Goal: Information Seeking & Learning: Check status

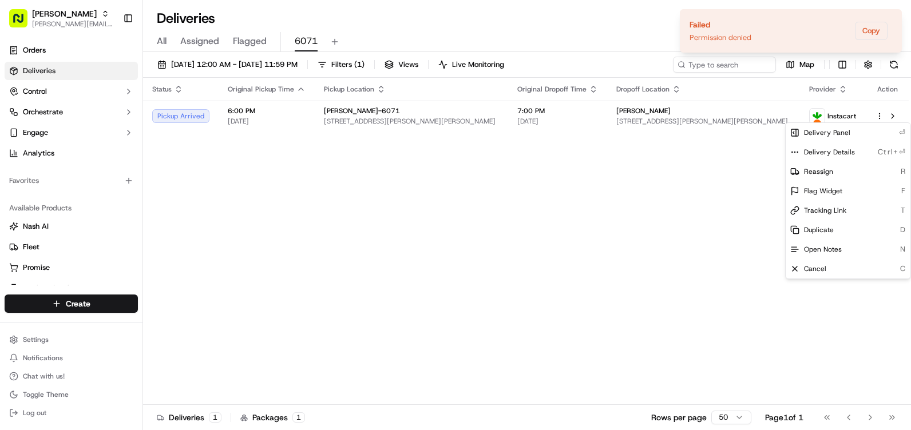
drag, startPoint x: 582, startPoint y: 377, endPoint x: 589, endPoint y: 367, distance: 11.6
click at [584, 374] on div "Status Original Pickup Time Pickup Location Original Dropoff Time Dropoff Locat…" at bounding box center [525, 241] width 765 height 327
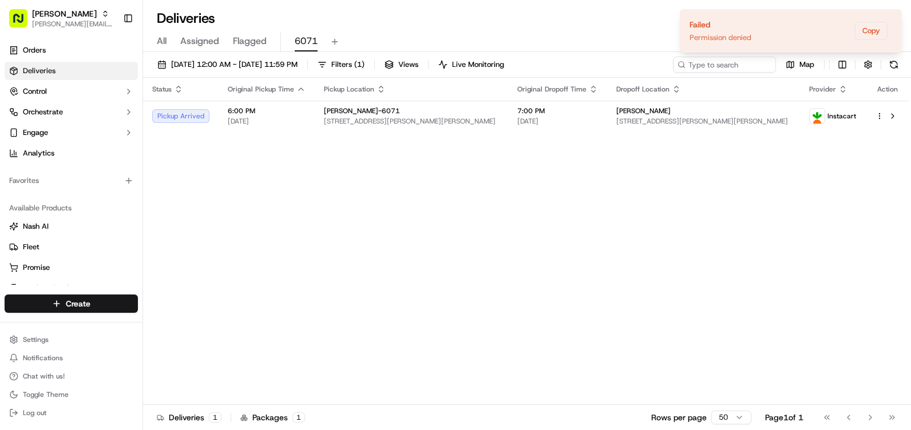
click at [658, 232] on div "Status Original Pickup Time Pickup Location Original Dropoff Time Dropoff Locat…" at bounding box center [525, 241] width 765 height 327
click at [892, 19] on icon "Notifications (F8)" at bounding box center [891, 19] width 5 height 5
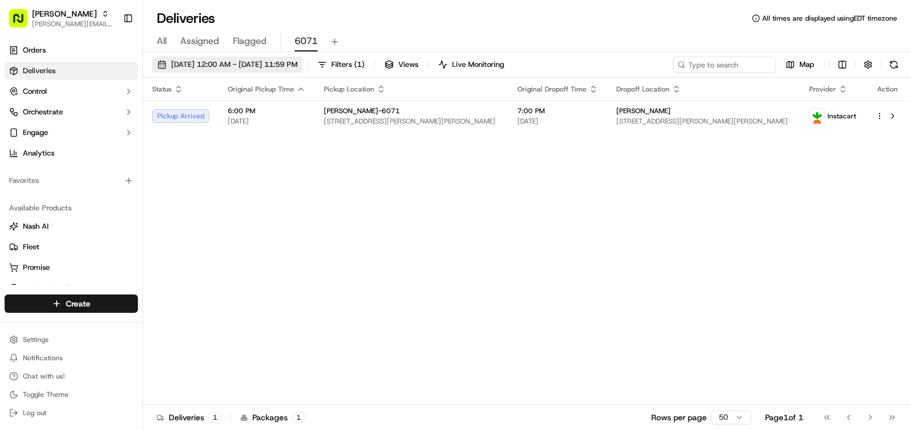
click at [242, 62] on span "[DATE] 12:00 AM - [DATE] 11:59 PM" at bounding box center [234, 64] width 126 height 10
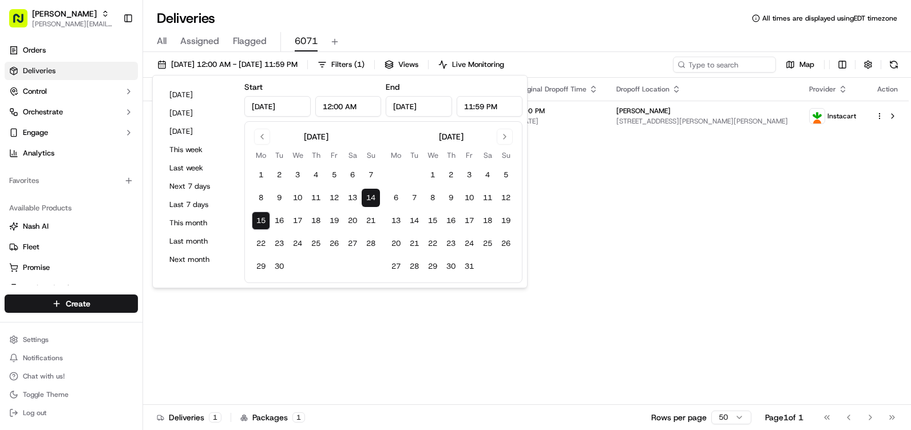
click at [371, 195] on button "14" at bounding box center [370, 198] width 18 height 18
type input "[DATE]"
click at [345, 198] on button "13" at bounding box center [352, 198] width 18 height 18
type input "Sep 13, 2025"
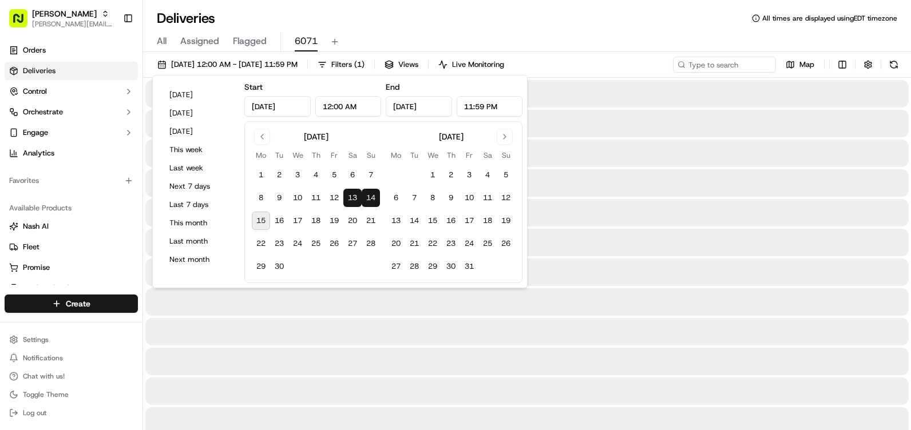
click at [346, 199] on button "13" at bounding box center [352, 198] width 18 height 18
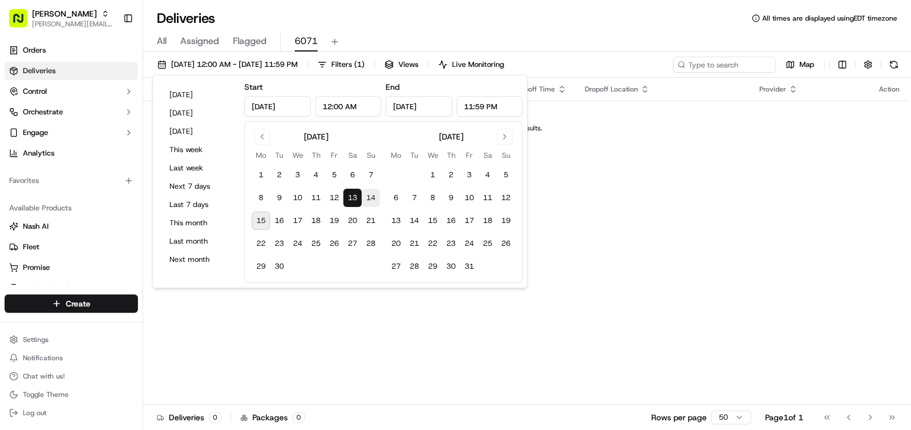
click at [373, 199] on button "14" at bounding box center [370, 198] width 18 height 18
type input "[DATE]"
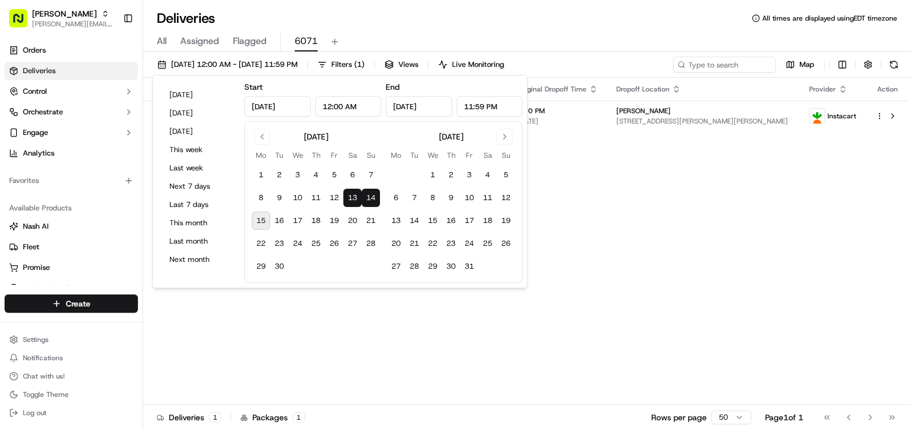
click at [378, 194] on button "14" at bounding box center [370, 198] width 18 height 18
type input "[DATE]"
click at [363, 220] on button "21" at bounding box center [370, 221] width 18 height 18
type input "Sep 21, 2025"
click at [268, 221] on button "15" at bounding box center [261, 221] width 18 height 18
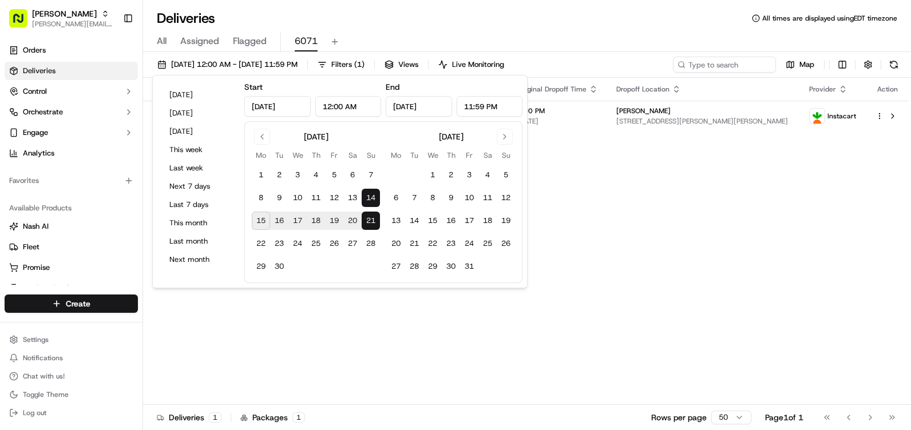
type input "[DATE]"
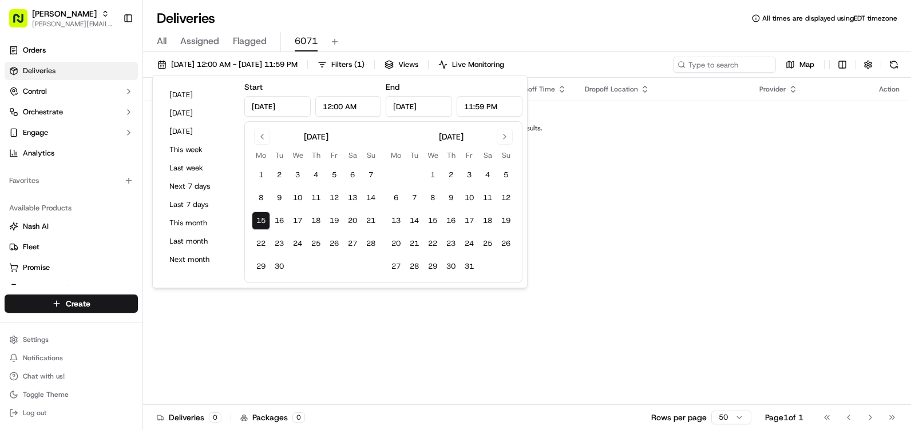
click at [268, 221] on button "15" at bounding box center [261, 221] width 18 height 18
click at [632, 220] on div "Status Original Pickup Time Pickup Location Original Dropoff Time Dropoff Locat…" at bounding box center [525, 241] width 765 height 327
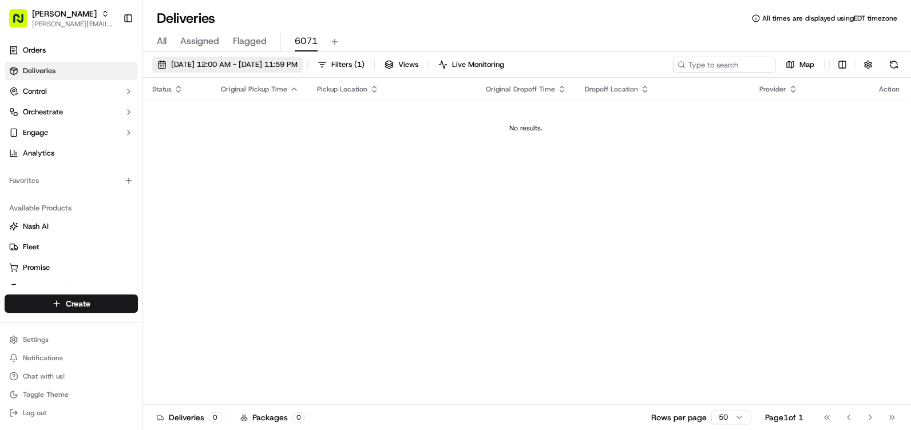
click at [297, 66] on span "[DATE] 12:00 AM - [DATE] 11:59 PM" at bounding box center [234, 64] width 126 height 10
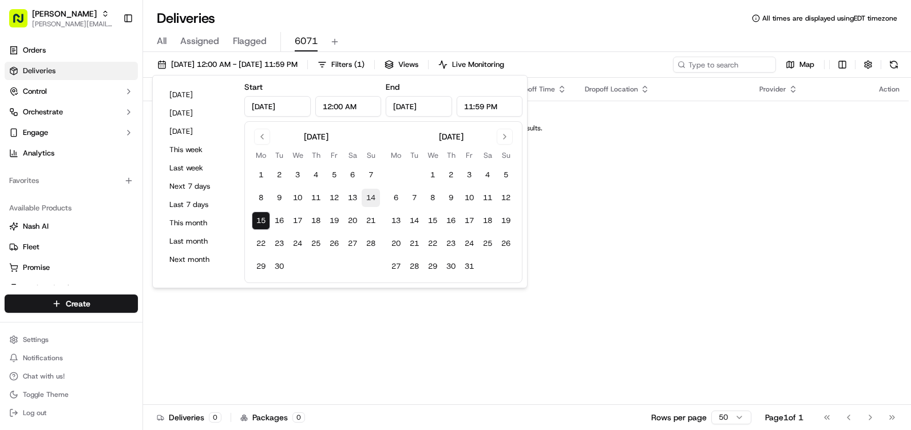
click at [372, 197] on button "14" at bounding box center [370, 198] width 18 height 18
type input "[DATE]"
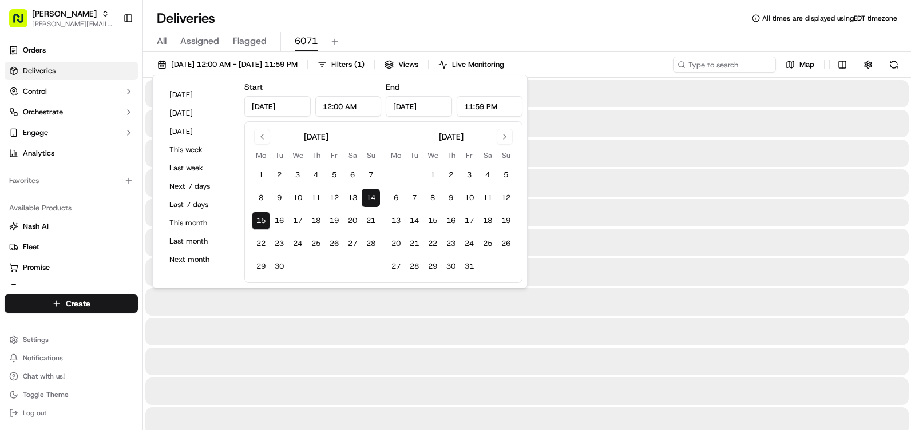
click at [372, 197] on button "14" at bounding box center [370, 198] width 18 height 18
type input "[DATE]"
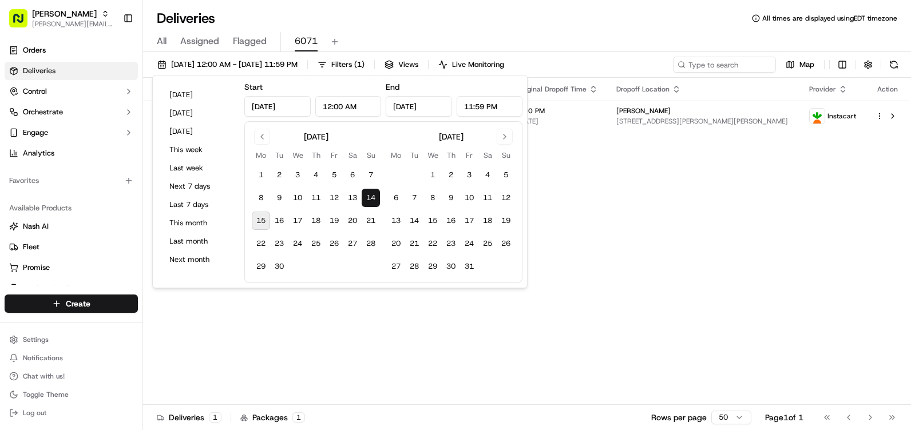
click at [645, 198] on div "Status Original Pickup Time Pickup Location Original Dropoff Time Dropoff Locat…" at bounding box center [525, 241] width 765 height 327
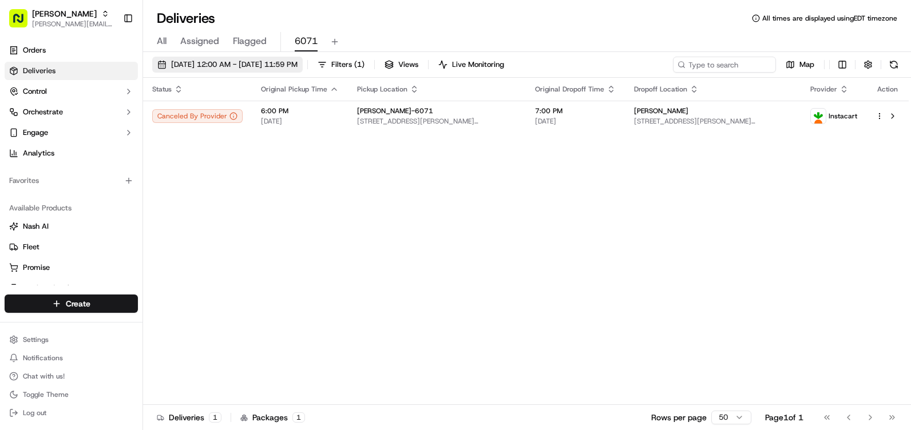
click at [296, 63] on span "[DATE] 12:00 AM - [DATE] 11:59 PM" at bounding box center [234, 64] width 126 height 10
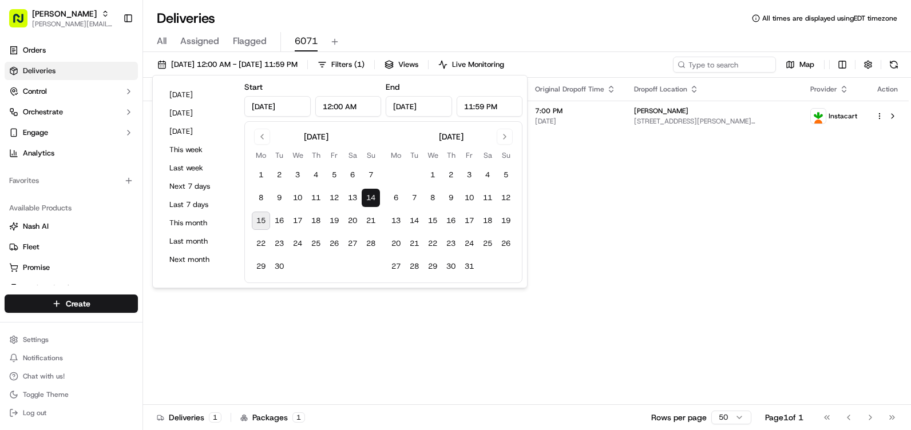
click at [258, 219] on button "15" at bounding box center [261, 221] width 18 height 18
type input "[DATE]"
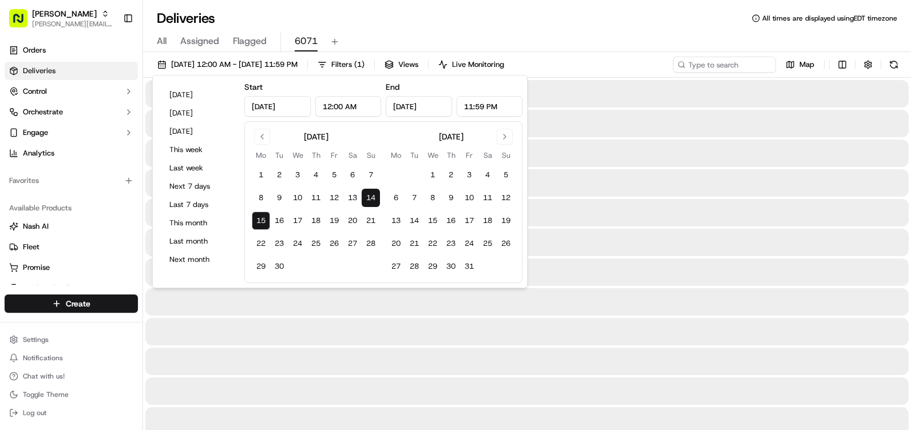
click at [258, 219] on button "15" at bounding box center [261, 221] width 18 height 18
type input "[DATE]"
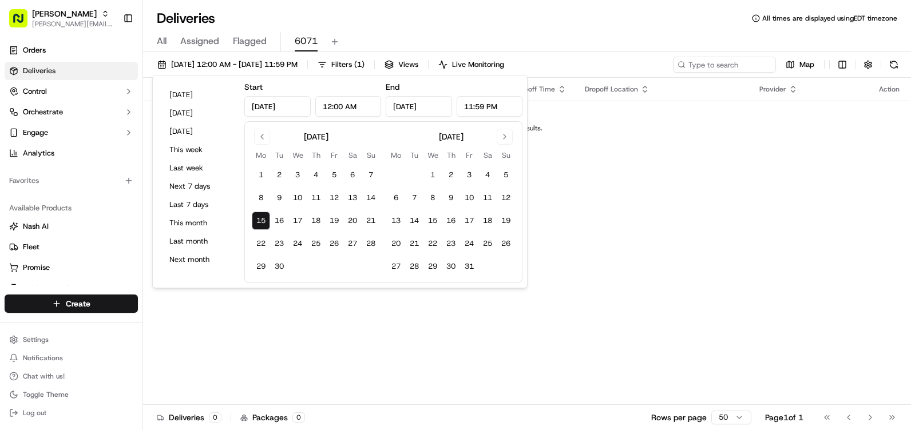
click at [691, 217] on div "Status Original Pickup Time Pickup Location Original Dropoff Time Dropoff Locat…" at bounding box center [525, 241] width 765 height 327
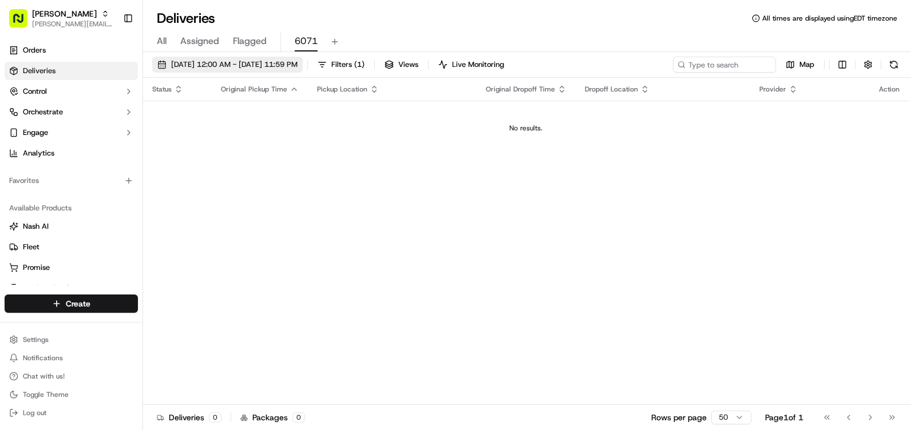
click at [207, 61] on span "[DATE] 12:00 AM - [DATE] 11:59 PM" at bounding box center [234, 64] width 126 height 10
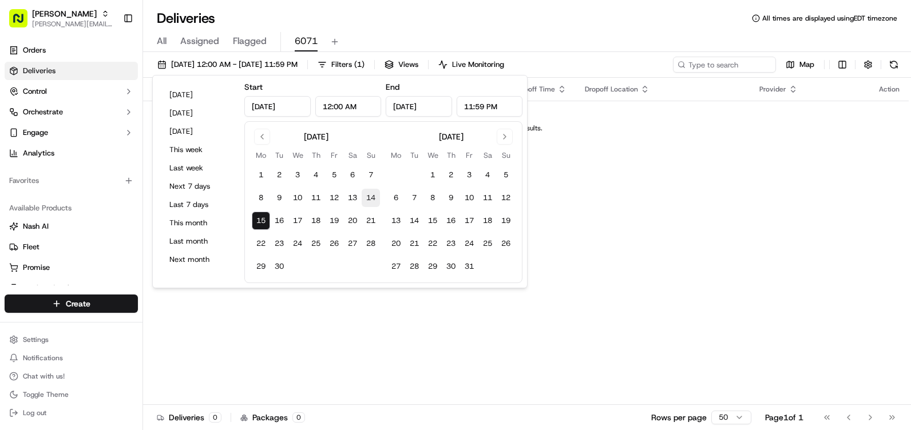
click at [371, 196] on button "14" at bounding box center [370, 198] width 18 height 18
type input "[DATE]"
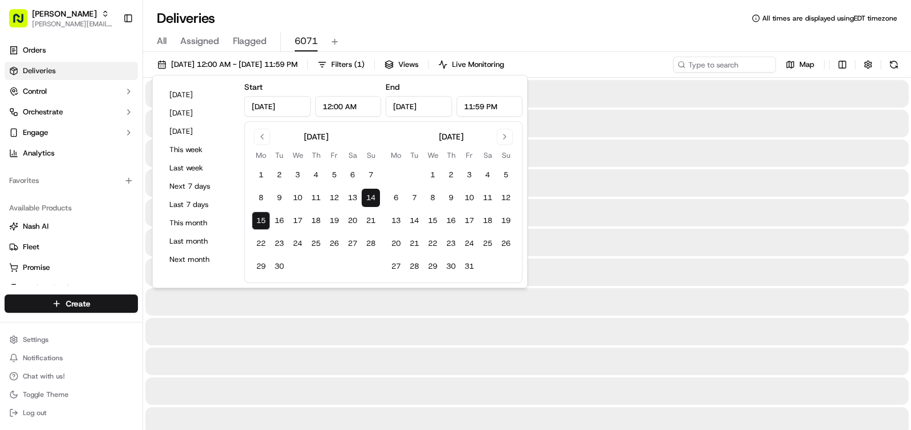
click at [371, 196] on button "14" at bounding box center [370, 198] width 18 height 18
type input "[DATE]"
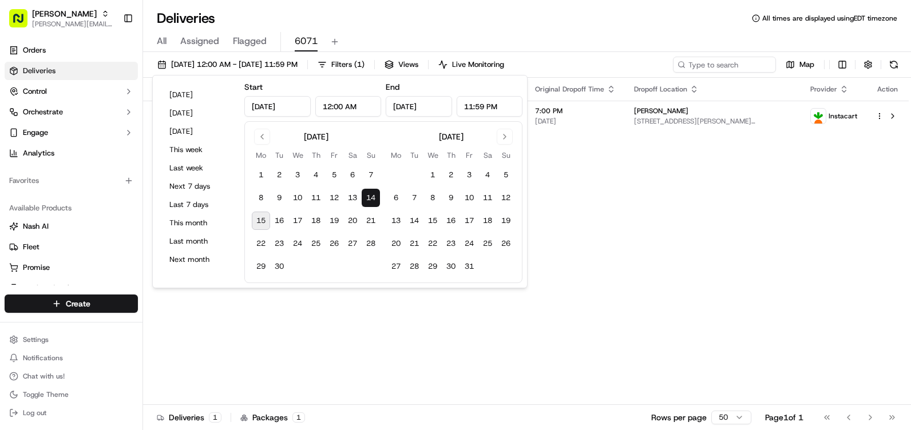
click at [566, 233] on div "Status Original Pickup Time Pickup Location Original Dropoff Time Dropoff Locat…" at bounding box center [525, 241] width 765 height 327
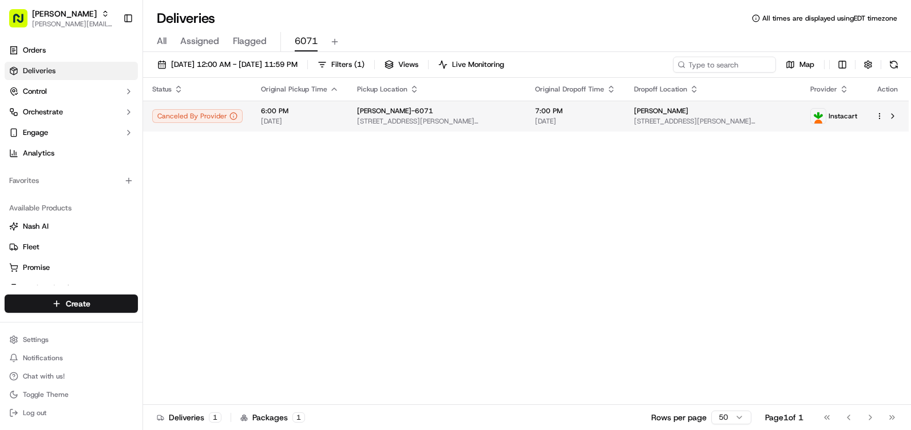
click at [836, 120] on span "Instacart" at bounding box center [842, 116] width 29 height 9
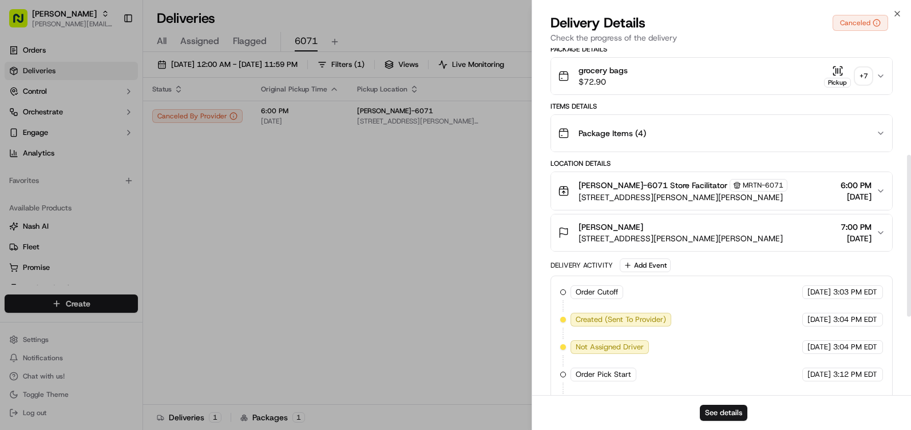
scroll to position [396, 0]
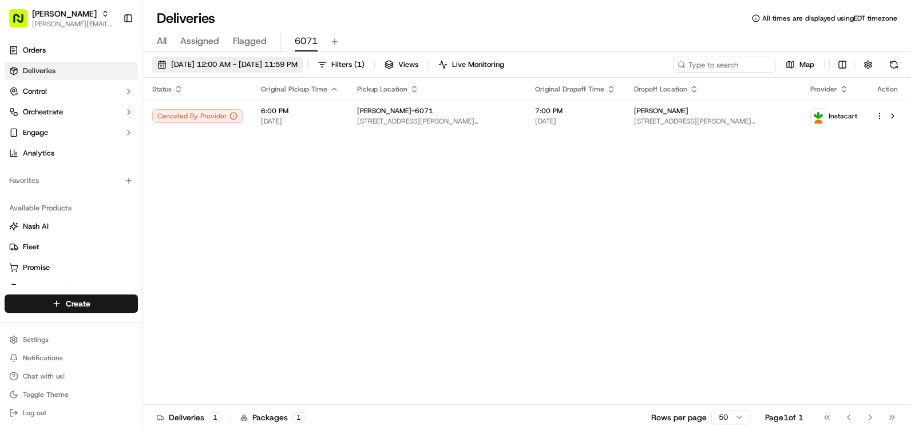
click at [297, 59] on span "[DATE] 12:00 AM - [DATE] 11:59 PM" at bounding box center [234, 64] width 126 height 10
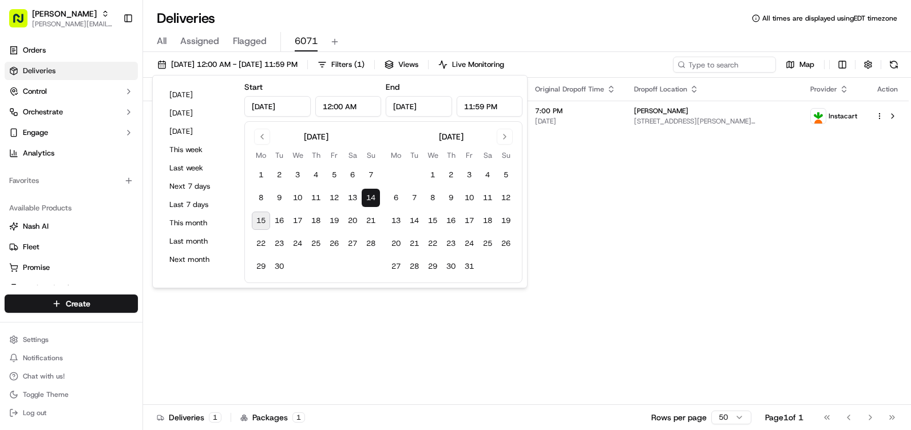
click at [260, 219] on button "15" at bounding box center [261, 221] width 18 height 18
type input "[DATE]"
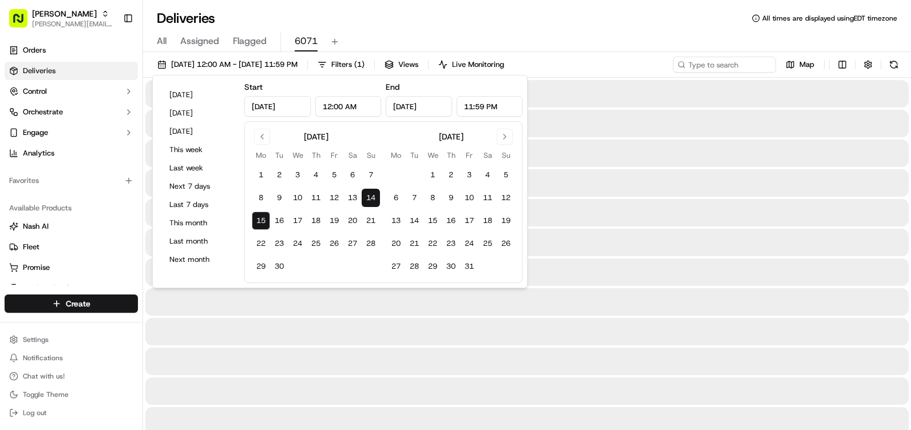
click at [260, 219] on button "15" at bounding box center [261, 221] width 18 height 18
type input "[DATE]"
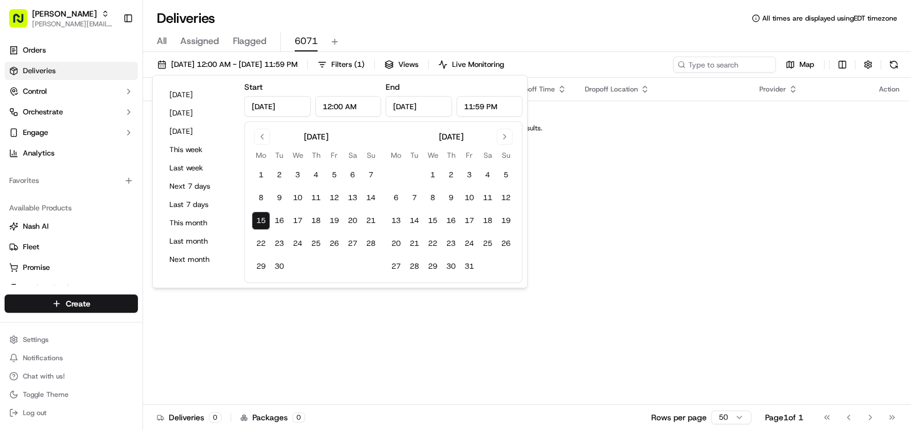
click at [611, 216] on div "Status Original Pickup Time Pickup Location Original Dropoff Time Dropoff Locat…" at bounding box center [525, 241] width 765 height 327
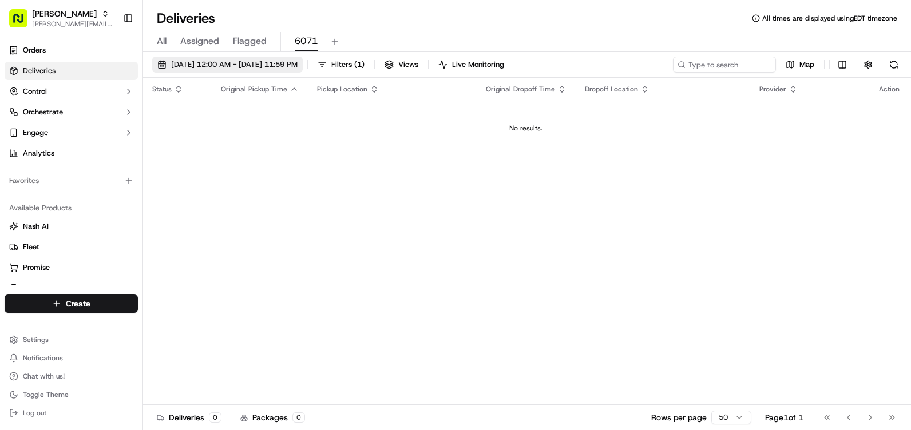
click at [261, 66] on span "[DATE] 12:00 AM - [DATE] 11:59 PM" at bounding box center [234, 64] width 126 height 10
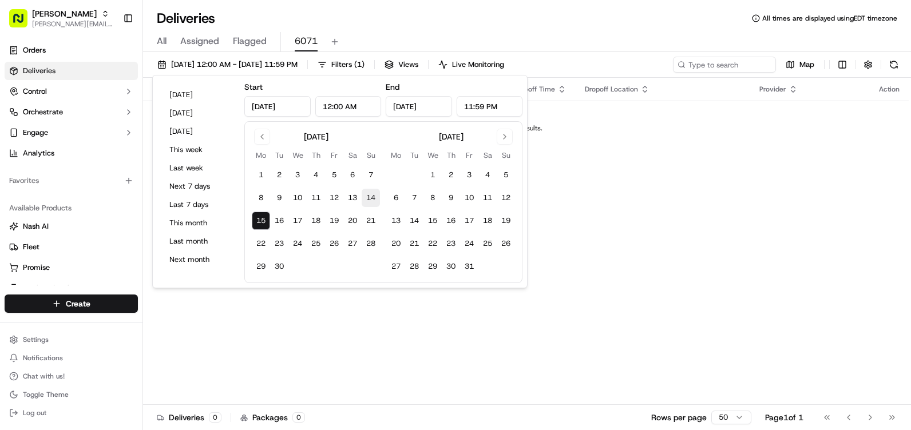
click at [377, 198] on button "14" at bounding box center [370, 198] width 18 height 18
type input "[DATE]"
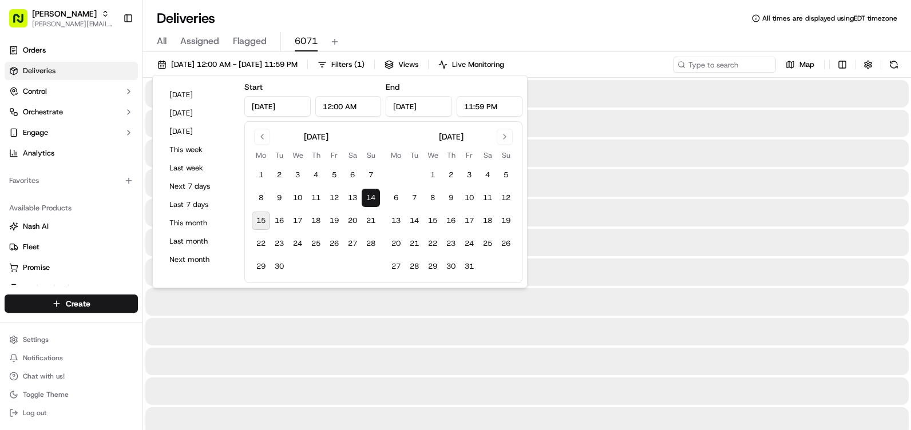
click at [377, 198] on button "14" at bounding box center [370, 198] width 18 height 18
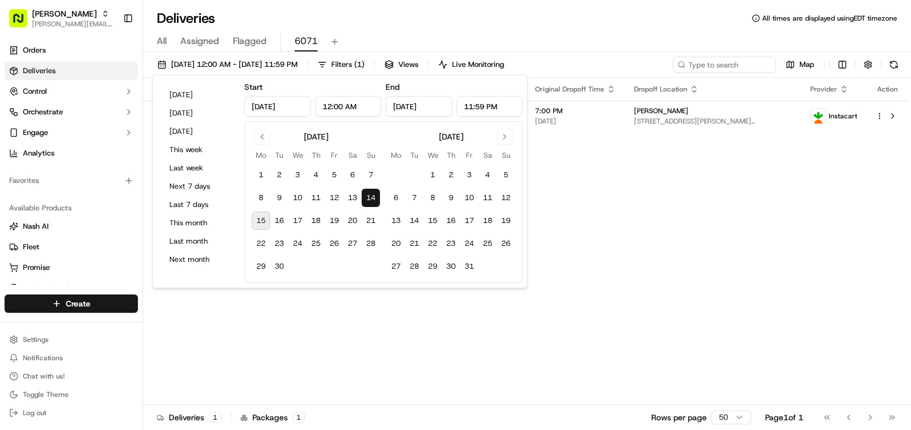
click at [733, 224] on div "Status Original Pickup Time Pickup Location Original Dropoff Time Dropoff Locat…" at bounding box center [525, 241] width 765 height 327
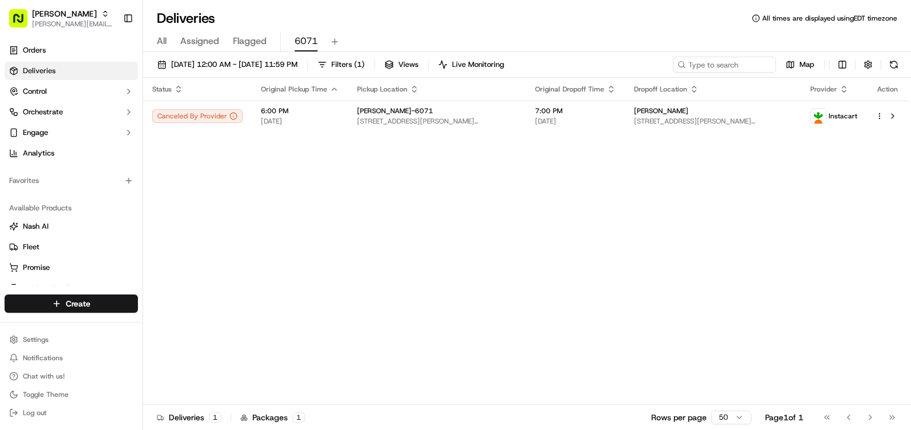
click at [374, 164] on div "Status Original Pickup Time Pickup Location Original Dropoff Time Dropoff Locat…" at bounding box center [525, 241] width 765 height 327
click at [291, 66] on span "[DATE] 12:00 AM - [DATE] 11:59 PM" at bounding box center [234, 64] width 126 height 10
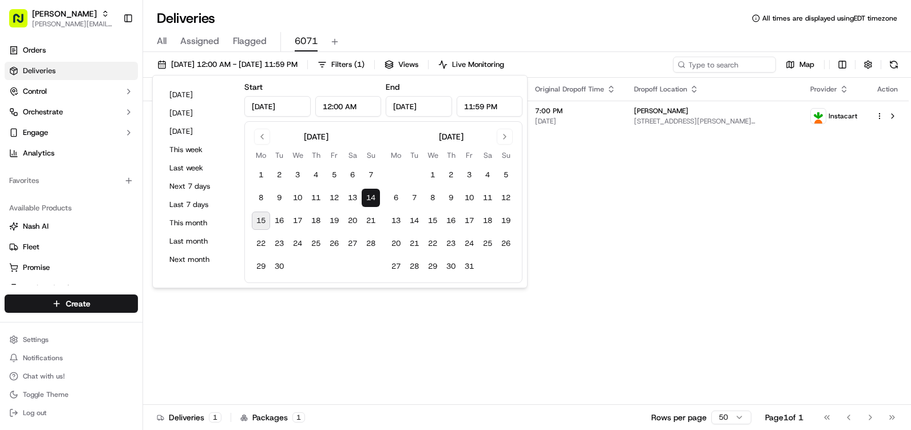
click at [245, 225] on div "[DATE] Mo Tu We Th Fr Sa Su 1 2 3 4 5 6 7 8 9 10 11 12 13 14 15 16 17 18 19 20 …" at bounding box center [383, 202] width 278 height 162
click at [260, 221] on button "15" at bounding box center [261, 221] width 18 height 18
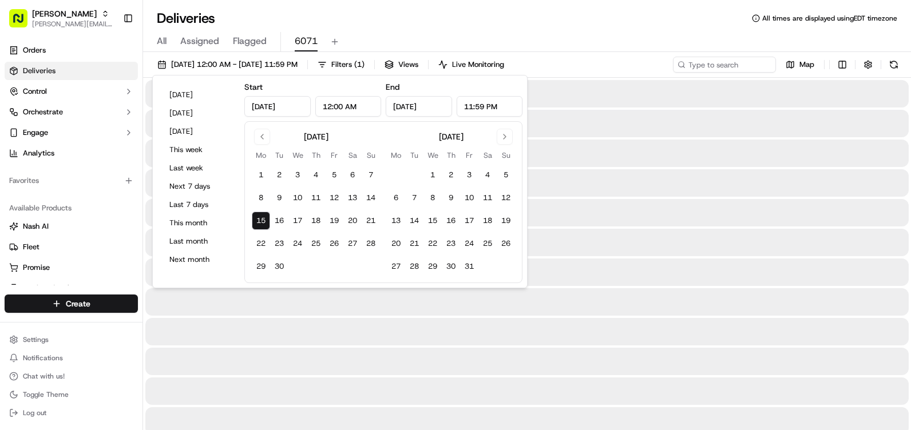
type input "[DATE]"
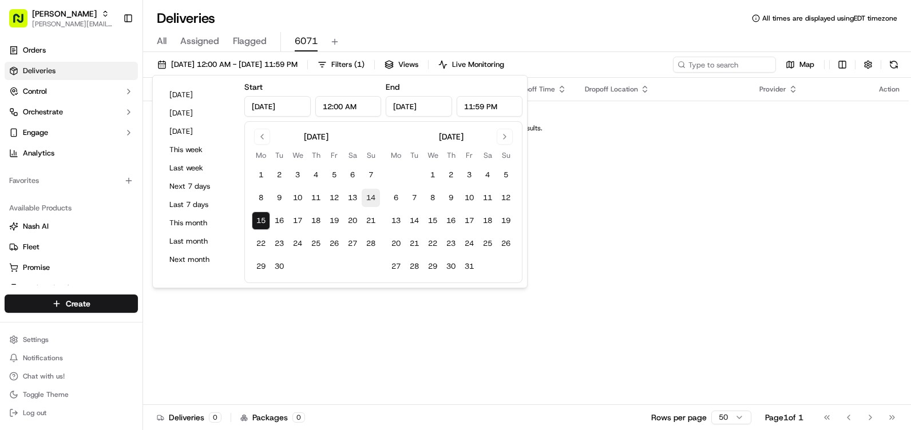
click at [378, 193] on button "14" at bounding box center [370, 198] width 18 height 18
type input "[DATE]"
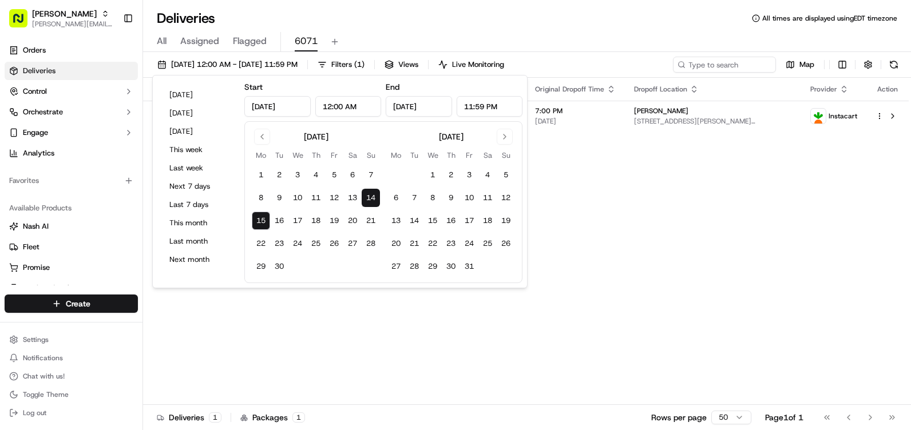
click at [616, 177] on div "Status Original Pickup Time Pickup Location Original Dropoff Time Dropoff Locat…" at bounding box center [525, 241] width 765 height 327
